Goal: Task Accomplishment & Management: Manage account settings

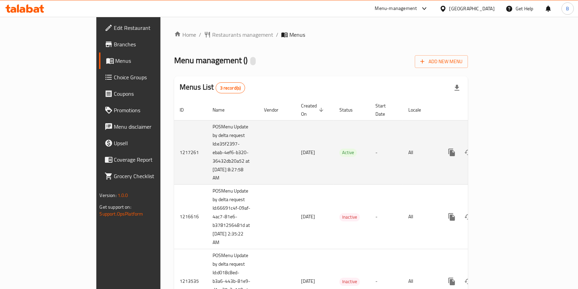
click at [509, 147] on link "enhanced table" at bounding box center [501, 152] width 16 height 16
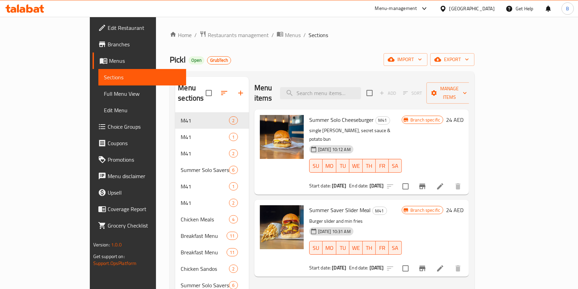
click at [208, 32] on span "Restaurants management" at bounding box center [238, 35] width 61 height 8
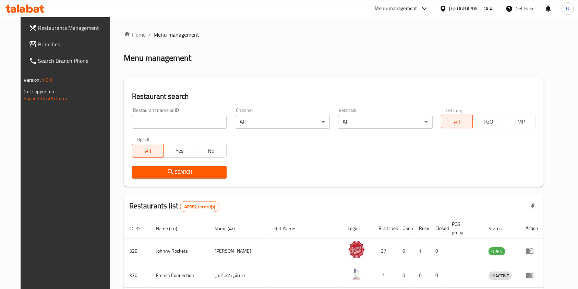
click at [159, 121] on input "search" at bounding box center [179, 122] width 95 height 14
type input "[PERSON_NAME]"
click button "Search" at bounding box center [179, 172] width 95 height 13
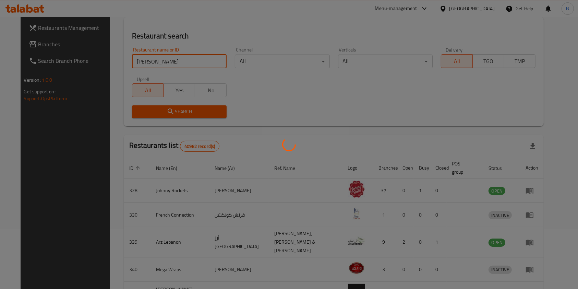
scroll to position [137, 0]
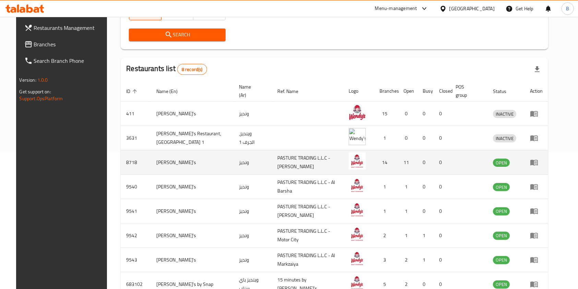
click at [538, 158] on icon "enhanced table" at bounding box center [534, 162] width 8 height 8
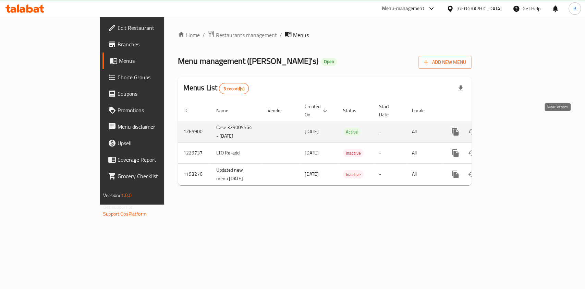
click at [509, 128] on icon "enhanced table" at bounding box center [505, 132] width 8 height 8
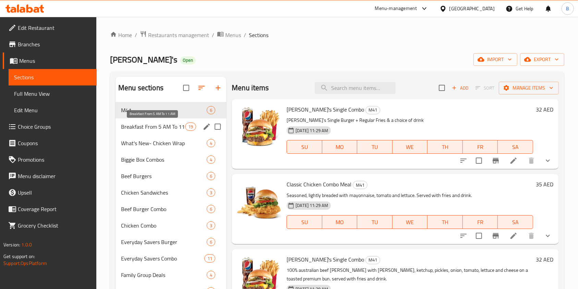
click at [161, 127] on span "Breakfast From 5 AM To 11 AM" at bounding box center [153, 126] width 64 height 8
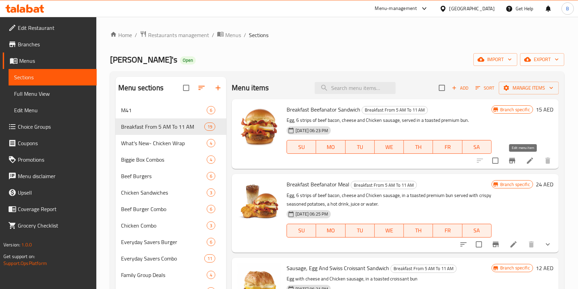
click at [526, 157] on icon at bounding box center [530, 160] width 8 height 8
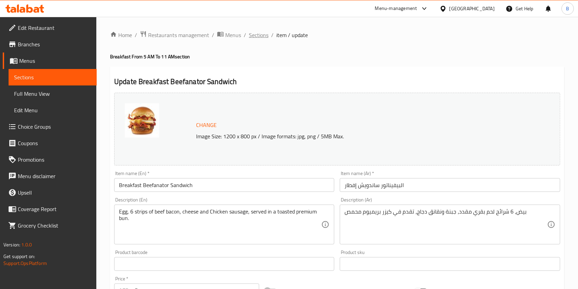
click at [261, 32] on span "Sections" at bounding box center [259, 35] width 20 height 8
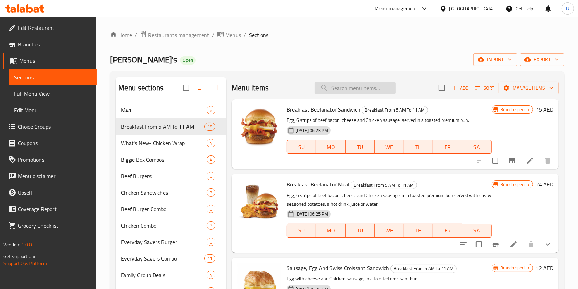
click at [349, 88] on input "search" at bounding box center [355, 88] width 81 height 12
paste input "[PERSON_NAME]'"
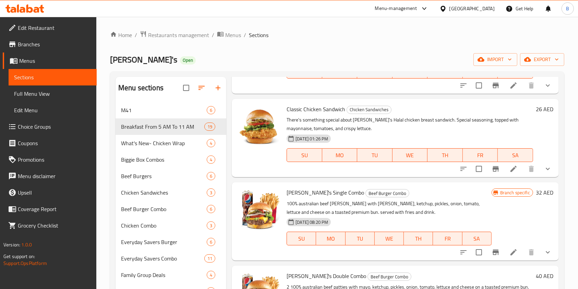
scroll to position [411, 0]
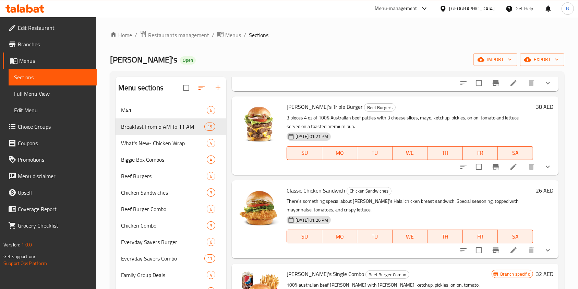
type input "[PERSON_NAME]'"
click at [169, 32] on span "Restaurants management" at bounding box center [178, 35] width 61 height 8
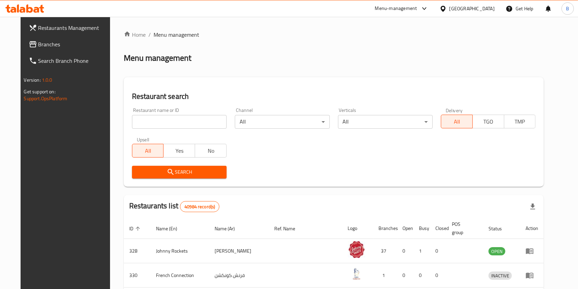
click at [185, 125] on input "search" at bounding box center [179, 122] width 95 height 14
type input "manoushe street"
click button "Search" at bounding box center [179, 172] width 95 height 13
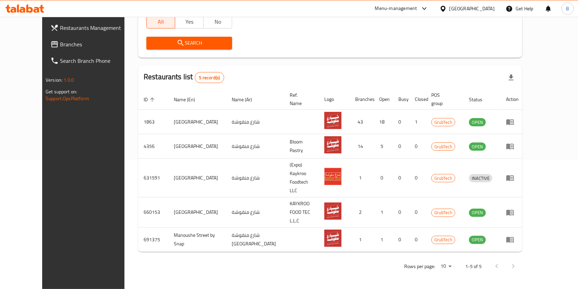
scroll to position [99, 0]
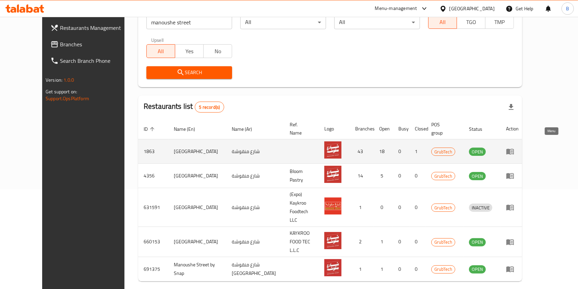
click at [514, 149] on icon "enhanced table" at bounding box center [510, 152] width 8 height 6
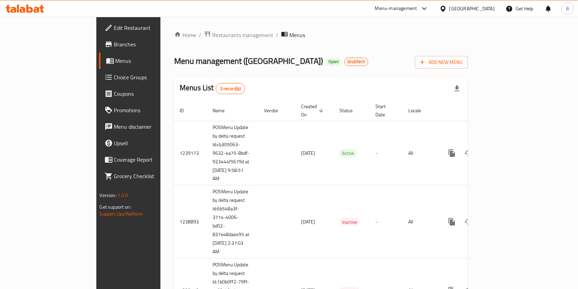
click at [99, 38] on link "Branches" at bounding box center [146, 44] width 94 height 16
